Goal: Task Accomplishment & Management: Complete application form

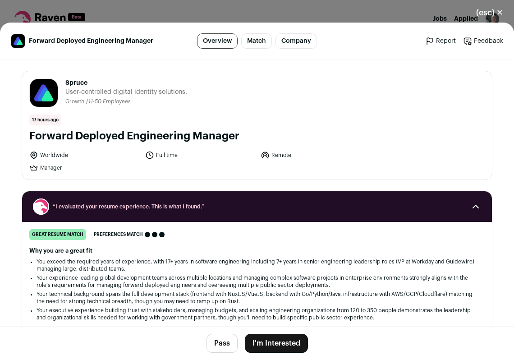
click at [271, 344] on button "I'm Interested" at bounding box center [276, 343] width 63 height 19
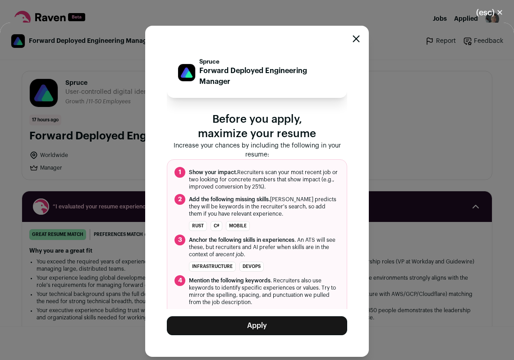
click at [262, 323] on button "Apply" at bounding box center [257, 325] width 180 height 19
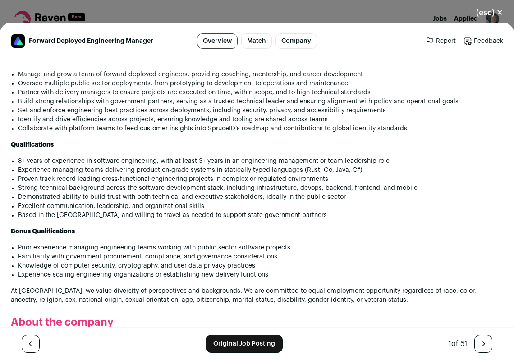
scroll to position [637, 0]
click at [498, 14] on button "(esc) ✕" at bounding box center [490, 13] width 49 height 20
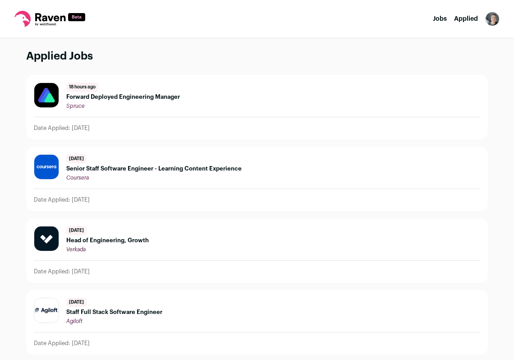
click at [441, 20] on link "Jobs" at bounding box center [440, 19] width 14 height 6
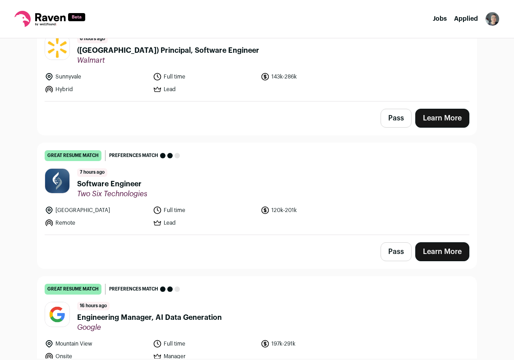
scroll to position [120, 0]
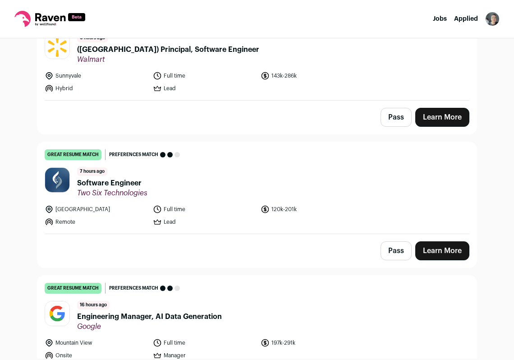
click at [433, 250] on link "Learn More" at bounding box center [442, 250] width 54 height 19
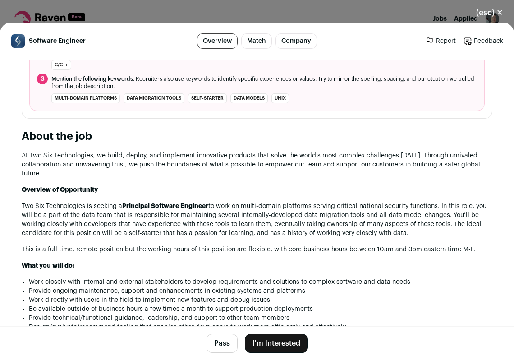
scroll to position [366, 0]
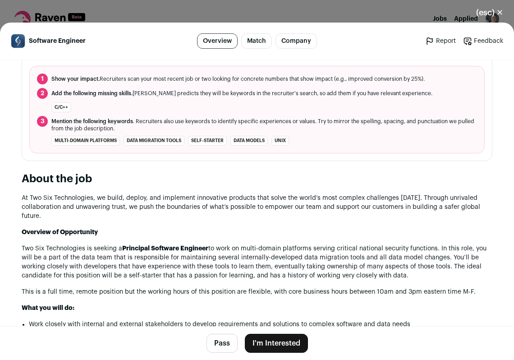
click at [222, 342] on button "Pass" at bounding box center [222, 343] width 31 height 19
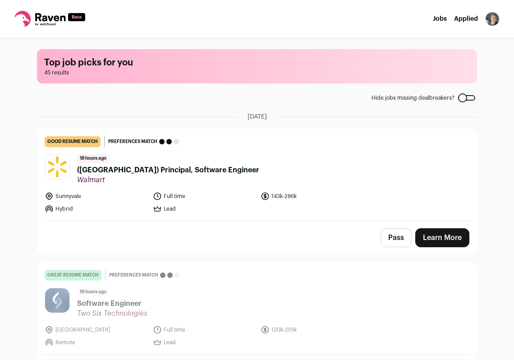
click at [393, 235] on button "Pass" at bounding box center [396, 237] width 31 height 19
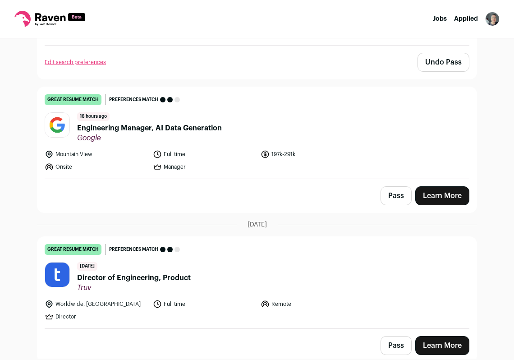
scroll to position [311, 0]
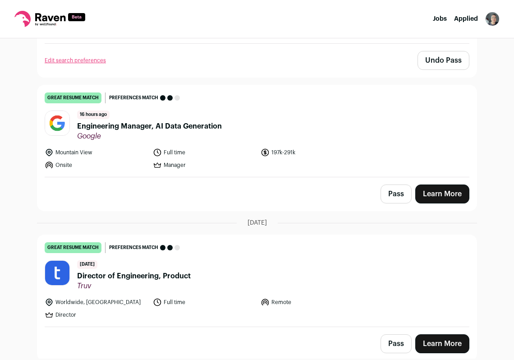
click at [398, 195] on button "Pass" at bounding box center [396, 194] width 31 height 19
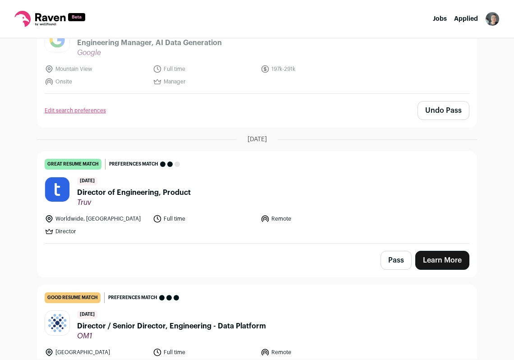
scroll to position [395, 0]
click at [389, 261] on button "Pass" at bounding box center [396, 259] width 31 height 19
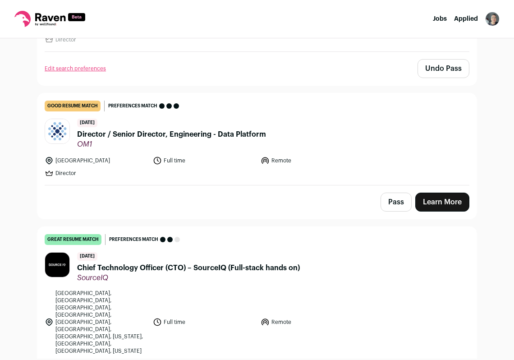
scroll to position [588, 0]
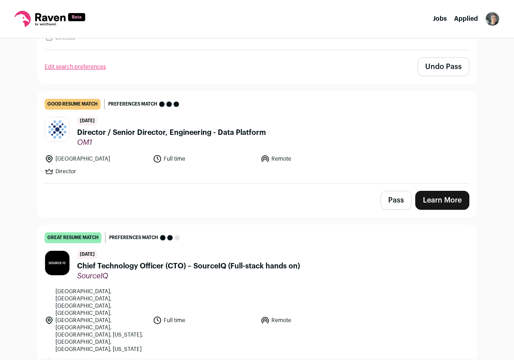
click at [398, 202] on button "Pass" at bounding box center [396, 200] width 31 height 19
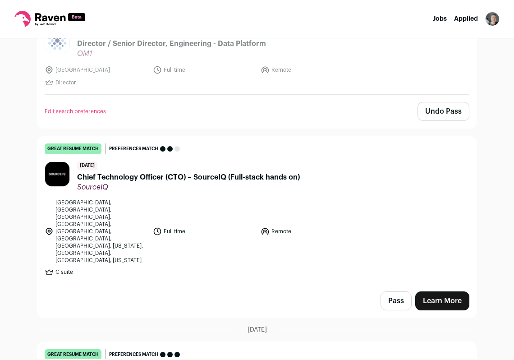
scroll to position [680, 0]
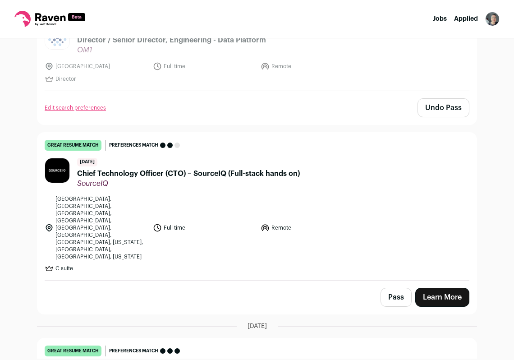
click at [394, 288] on button "Pass" at bounding box center [396, 297] width 31 height 19
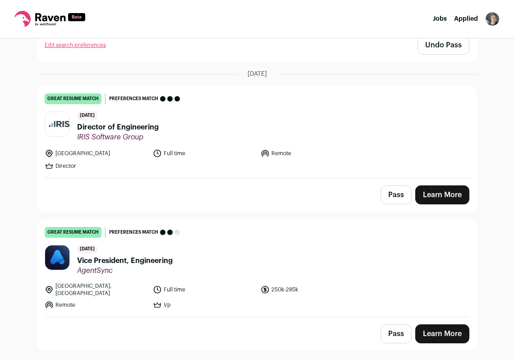
scroll to position [923, 0]
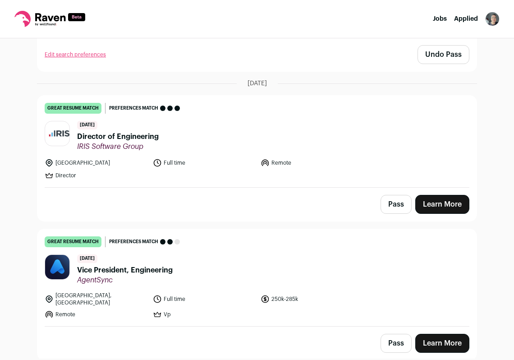
click at [392, 195] on button "Pass" at bounding box center [396, 204] width 31 height 19
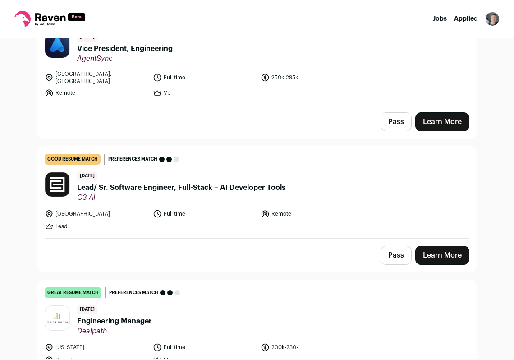
scroll to position [1146, 0]
